Goal: Information Seeking & Learning: Learn about a topic

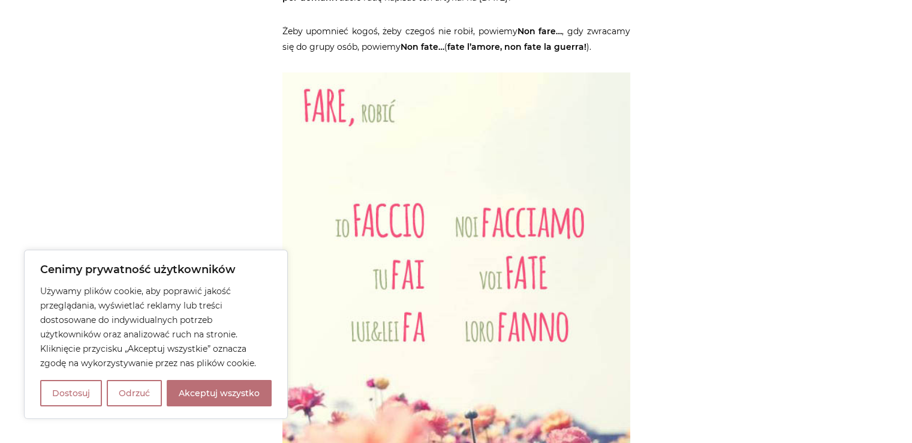
scroll to position [3359, 0]
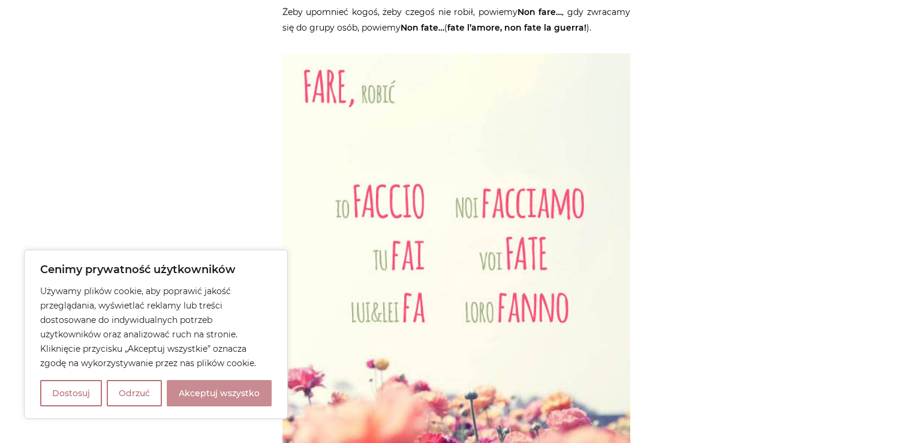
click at [223, 391] on button "Akceptuj wszystko" at bounding box center [219, 393] width 105 height 26
checkbox input "true"
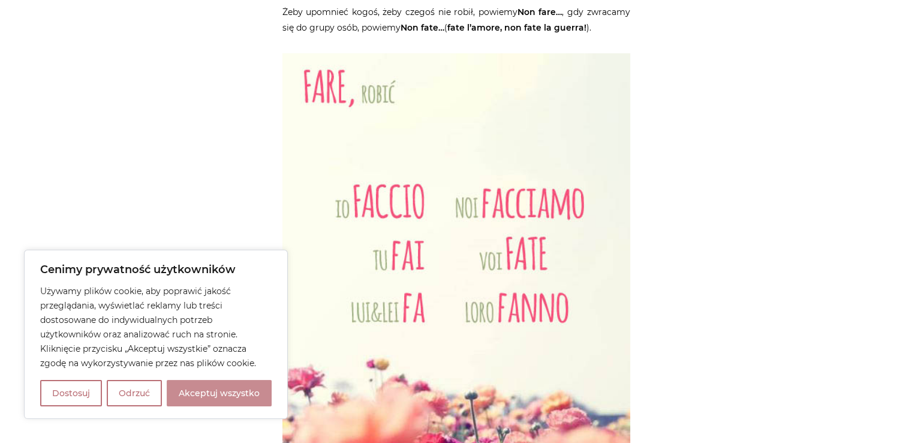
checkbox input "true"
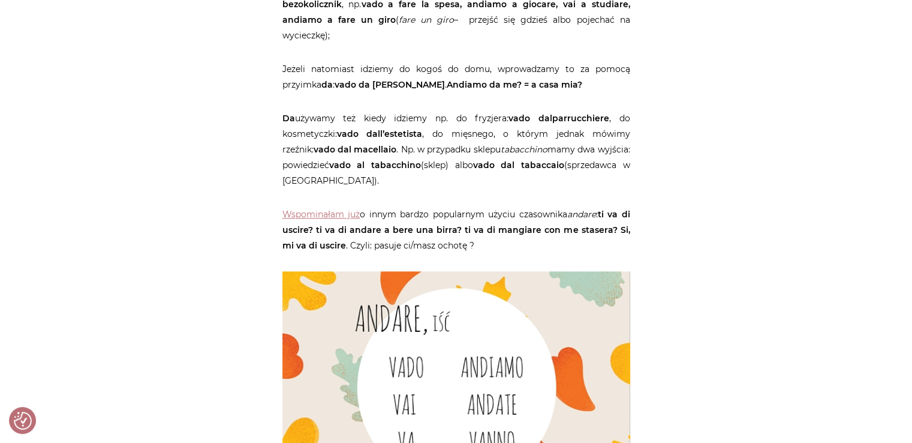
scroll to position [1200, 0]
